Goal: Book appointment/travel/reservation

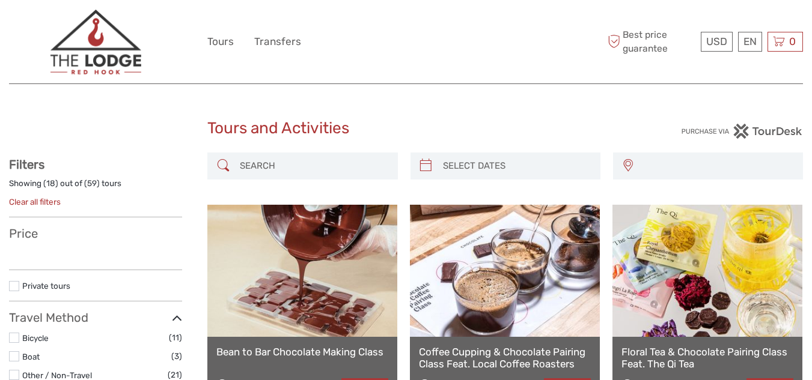
select select
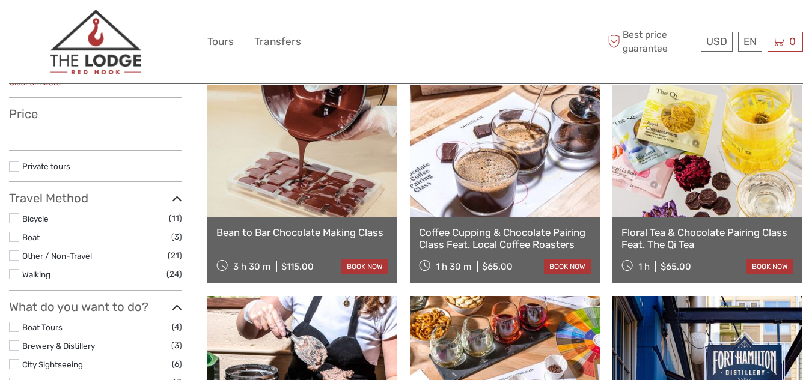
scroll to position [120, 0]
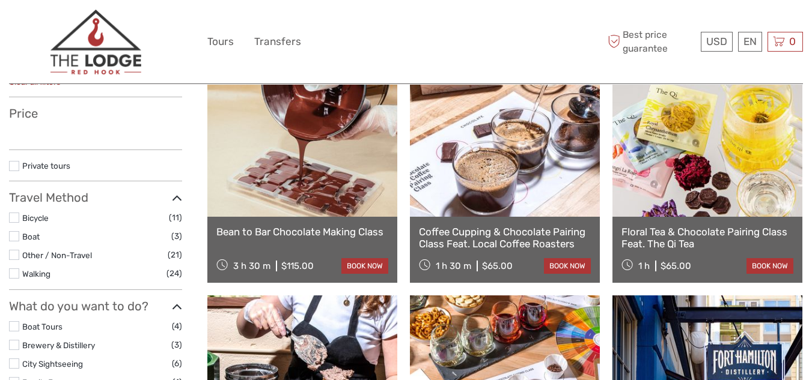
select select
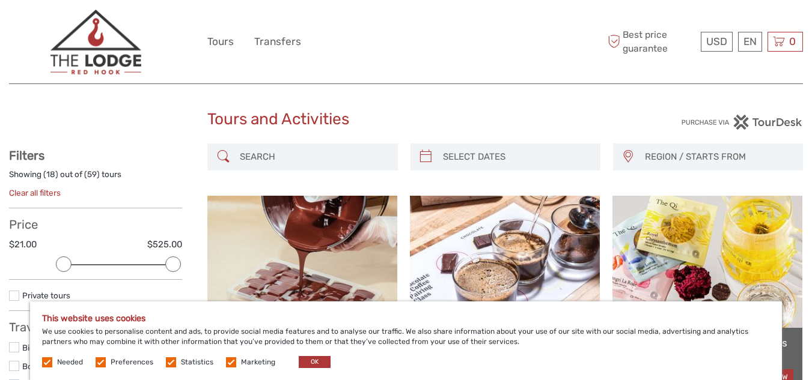
scroll to position [0, 0]
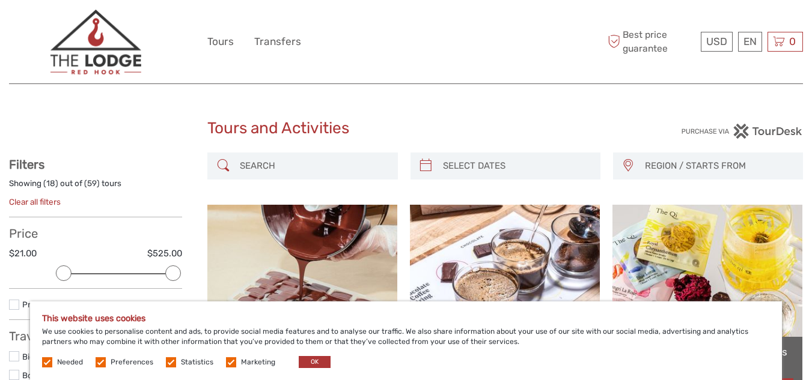
type input "[DATE]"
click at [518, 169] on input "search" at bounding box center [516, 166] width 156 height 21
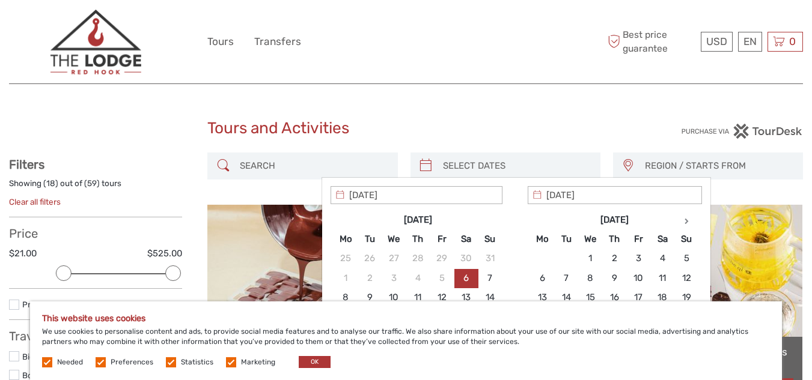
scroll to position [60, 0]
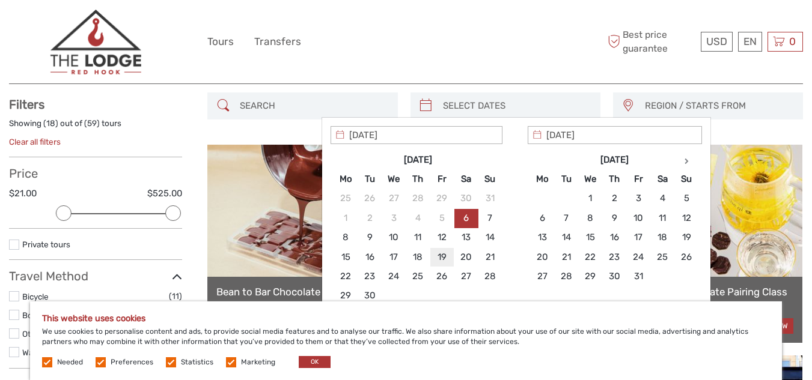
type input "[DATE]"
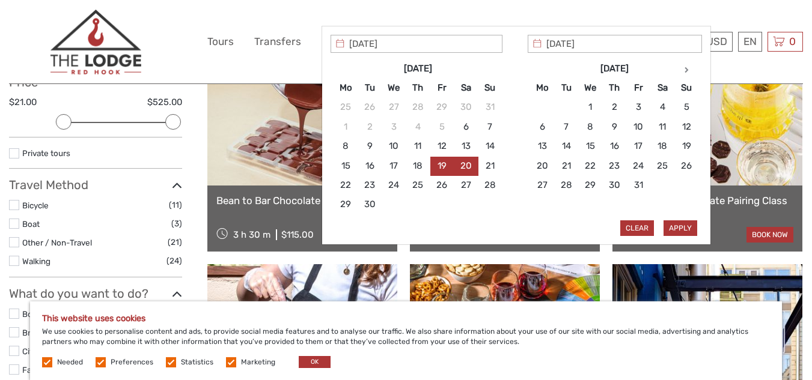
scroll to position [180, 0]
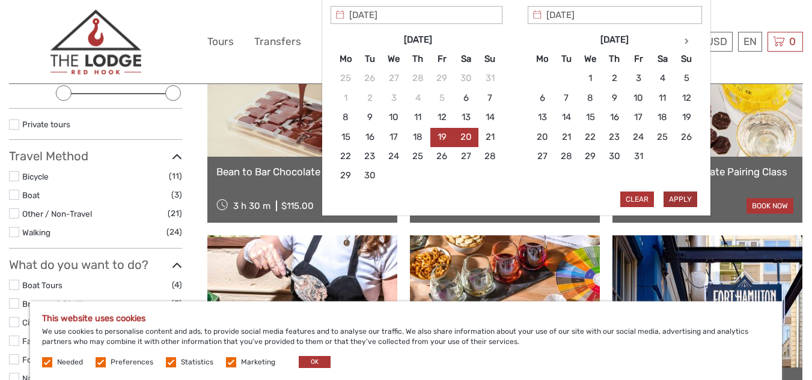
click at [678, 201] on button "Apply" at bounding box center [680, 200] width 34 height 16
type input "19/09/2025 - 20/09/2025"
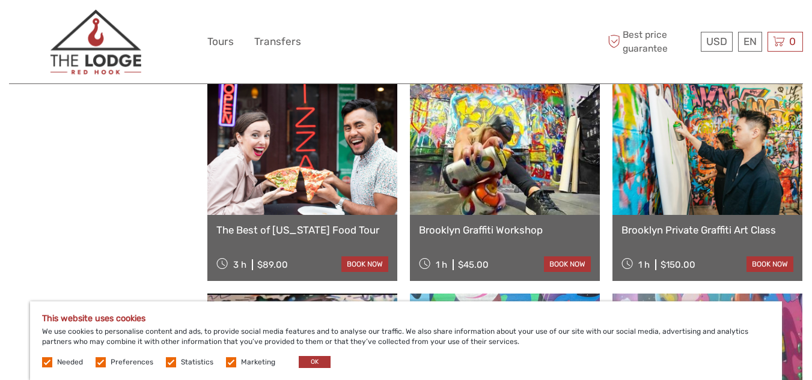
scroll to position [970, 0]
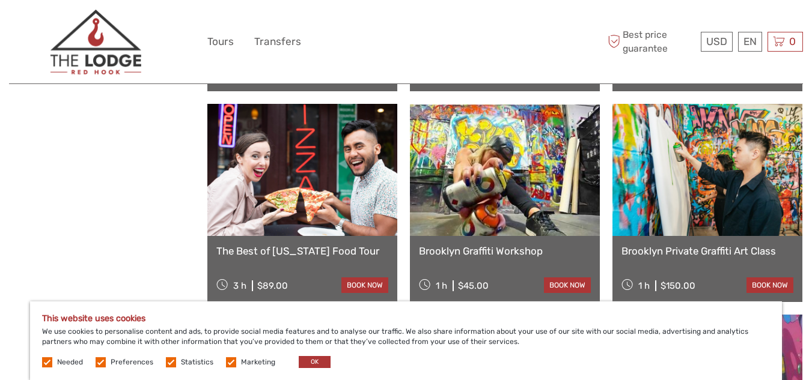
click at [325, 250] on link "The Best of New York Food Tour" at bounding box center [302, 251] width 172 height 12
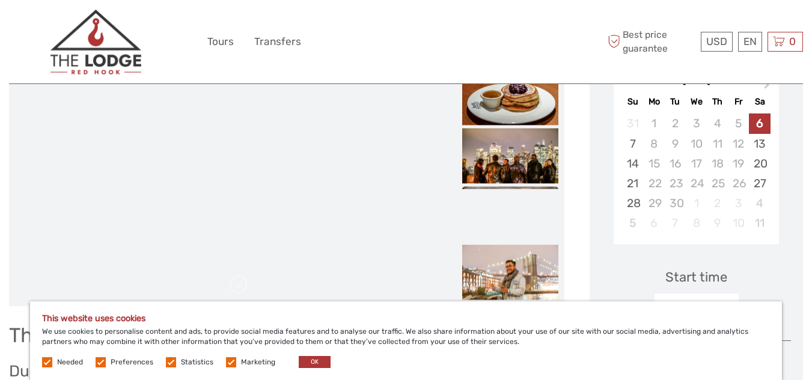
scroll to position [199, 0]
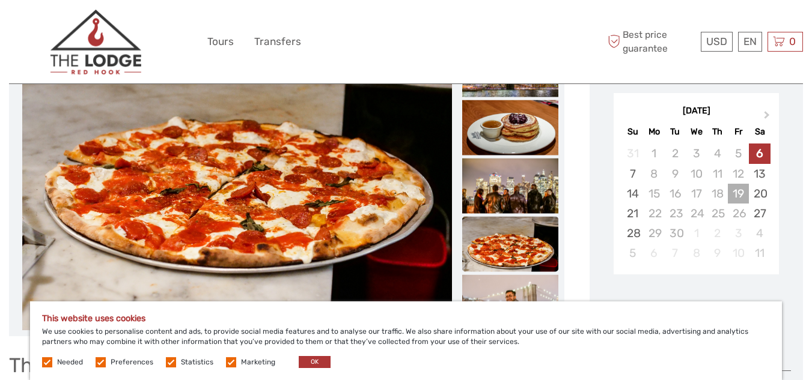
click at [738, 190] on div "19" at bounding box center [738, 194] width 21 height 20
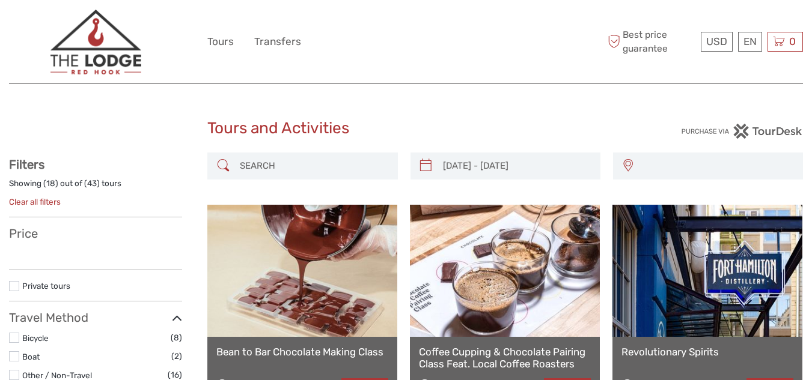
select select
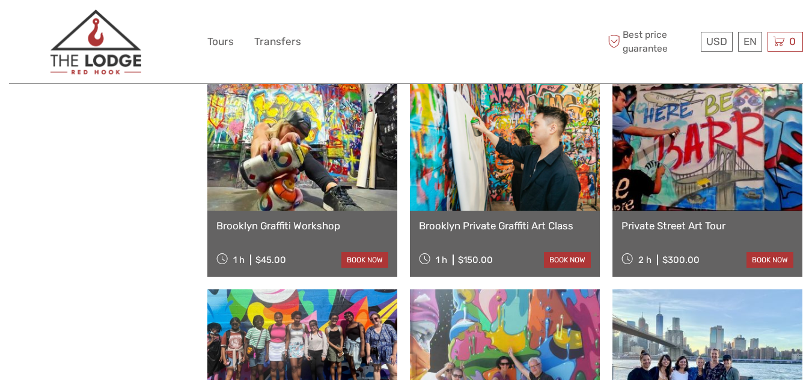
type input "18/09/2025 - 19/09/2025"
select select
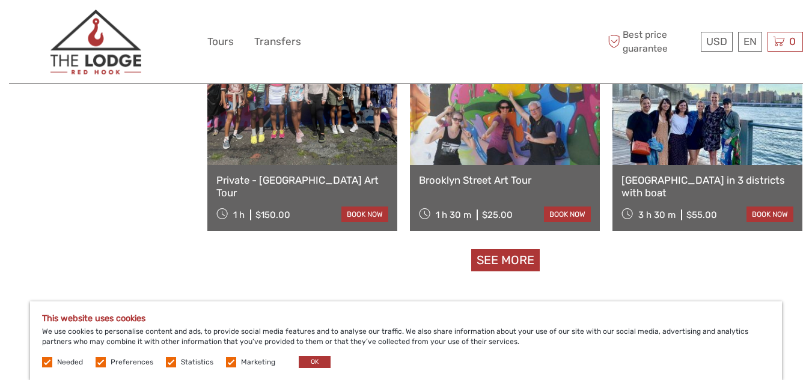
scroll to position [1270, 0]
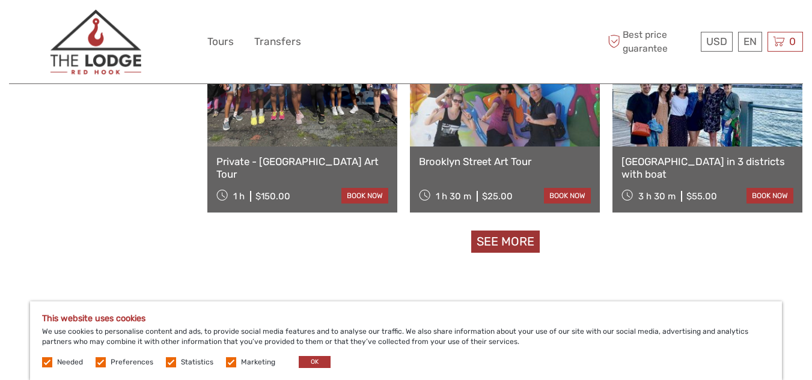
click at [526, 239] on link "See more" at bounding box center [505, 242] width 68 height 22
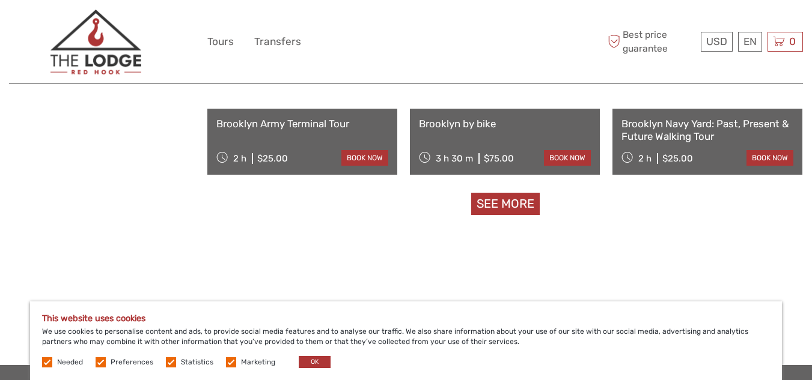
scroll to position [2592, 0]
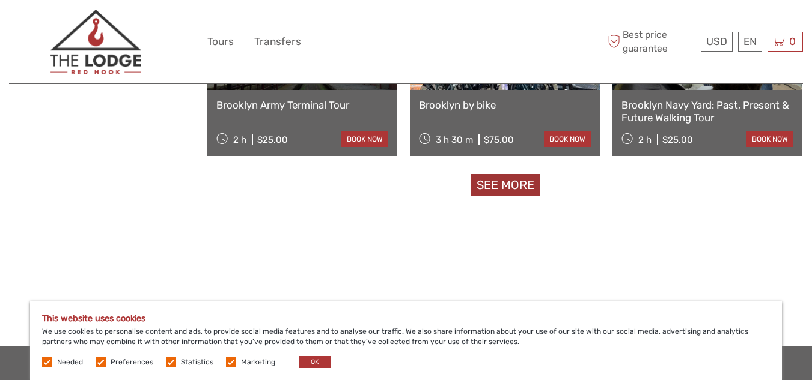
click at [528, 190] on link "See more" at bounding box center [505, 185] width 68 height 22
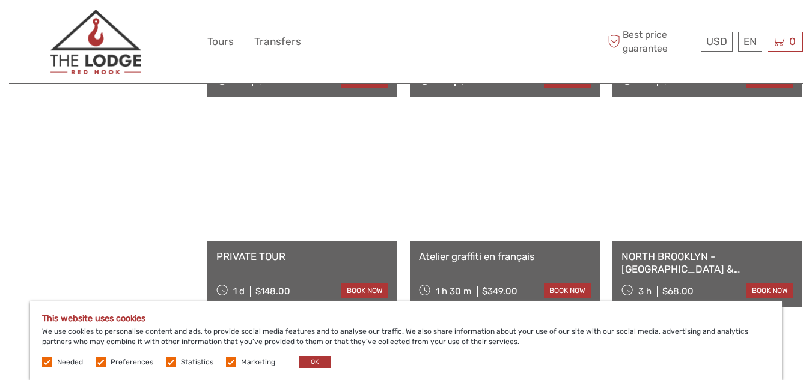
scroll to position [2832, 0]
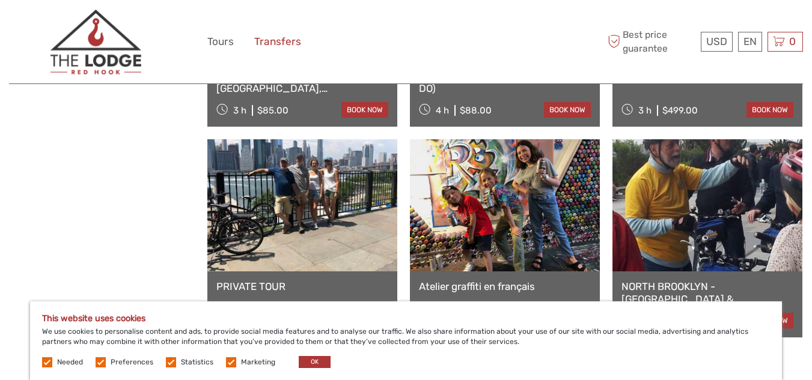
click at [270, 41] on link "Transfers" at bounding box center [277, 41] width 47 height 17
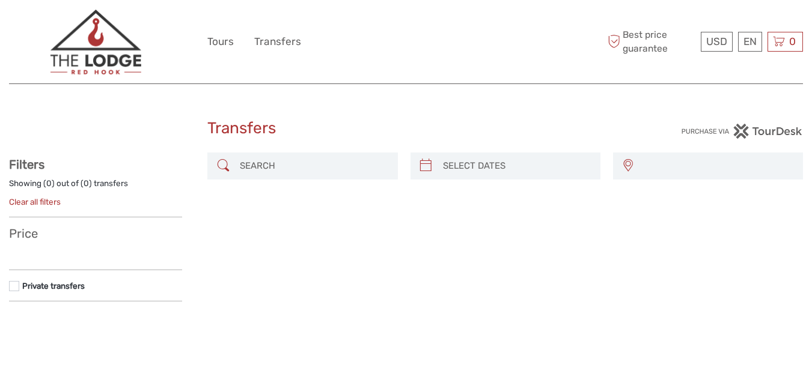
select select
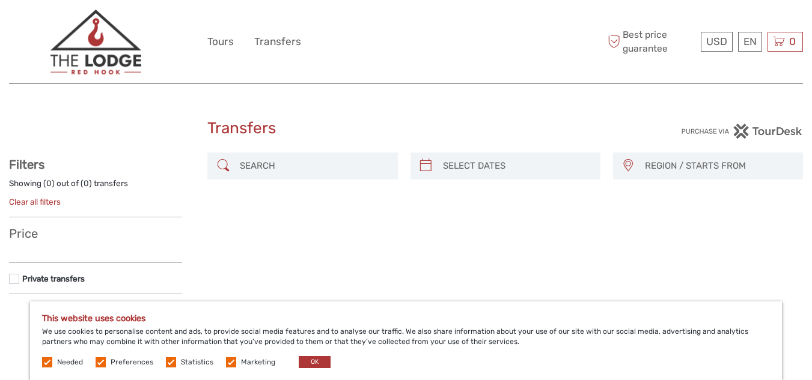
click at [17, 279] on label at bounding box center [14, 279] width 10 height 10
click at [0, 0] on input "checkbox" at bounding box center [0, 0] width 0 height 0
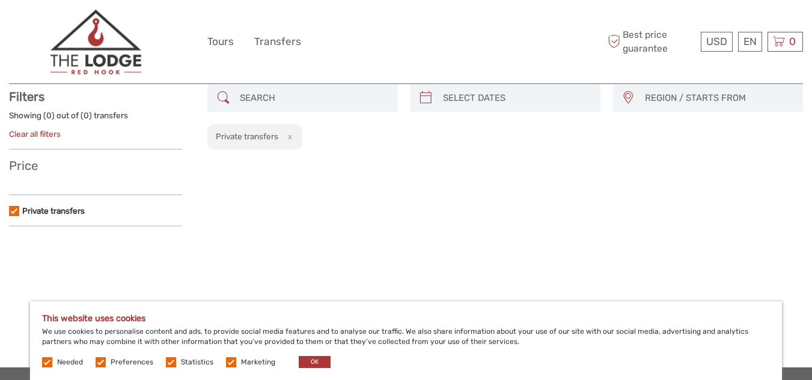
scroll to position [68, 0]
type input "[DATE]"
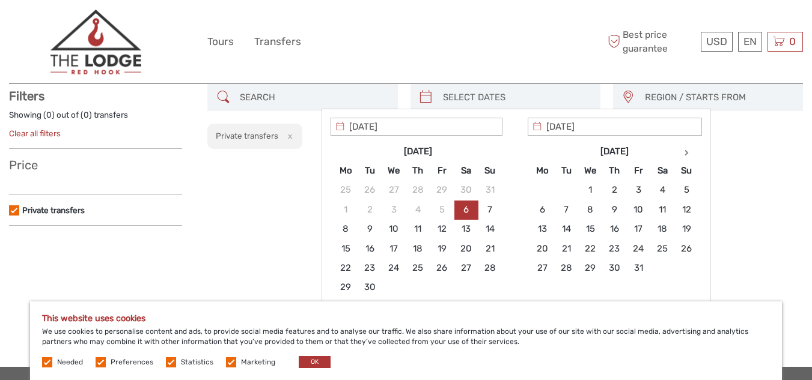
click at [497, 92] on input "search" at bounding box center [516, 97] width 156 height 21
type input "[DATE]"
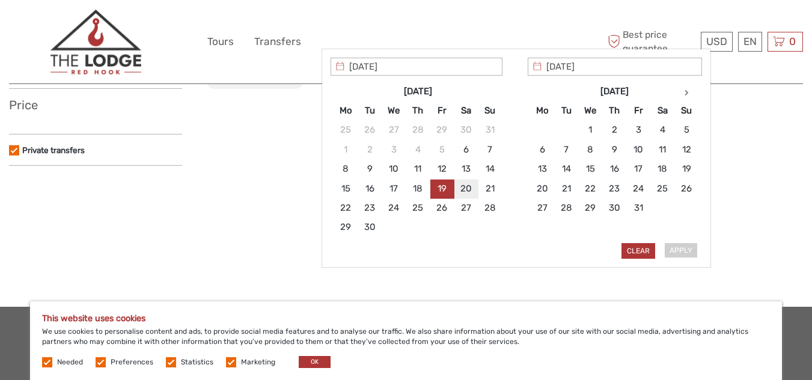
type input "[DATE]"
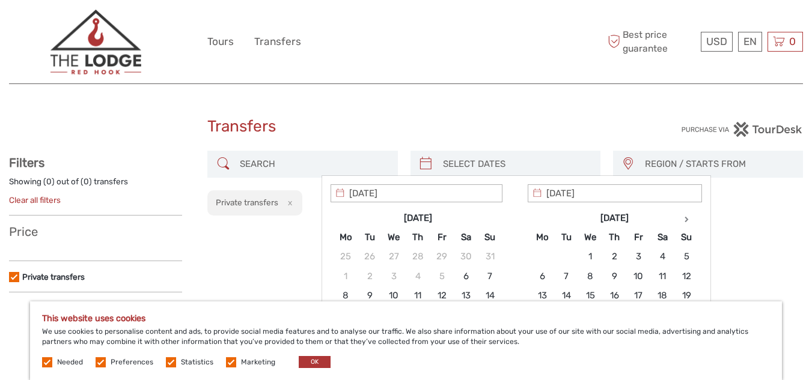
scroll to position [0, 0]
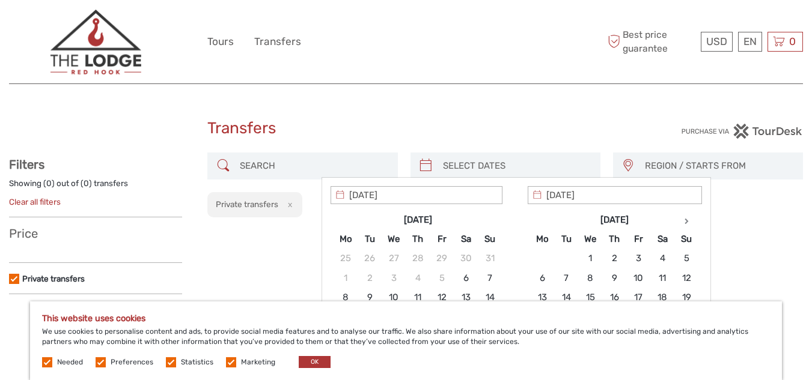
click at [691, 166] on span "REGION / STARTS FROM" at bounding box center [717, 166] width 157 height 20
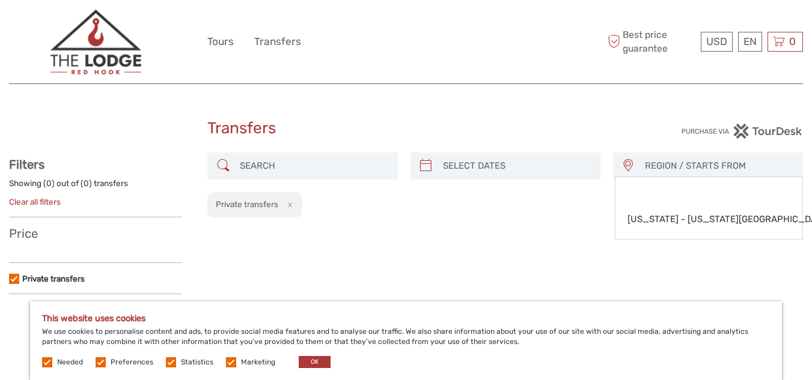
click at [471, 296] on div "REGION / STARTS FROM [US_STATE] - [US_STATE][GEOGRAPHIC_DATA]/[GEOGRAPHIC_DATA]…" at bounding box center [504, 228] width 595 height 151
